Goal: Task Accomplishment & Management: Use online tool/utility

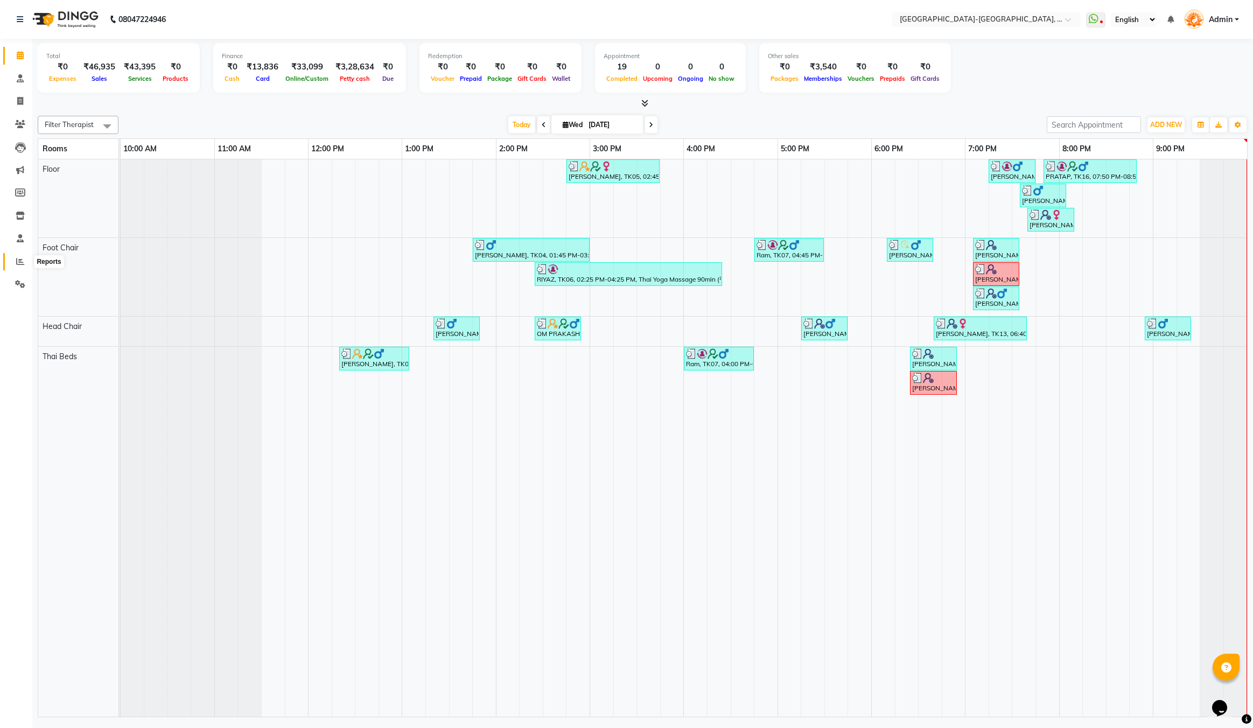
click at [20, 259] on icon at bounding box center [20, 261] width 8 height 8
